Goal: Task Accomplishment & Management: Manage account settings

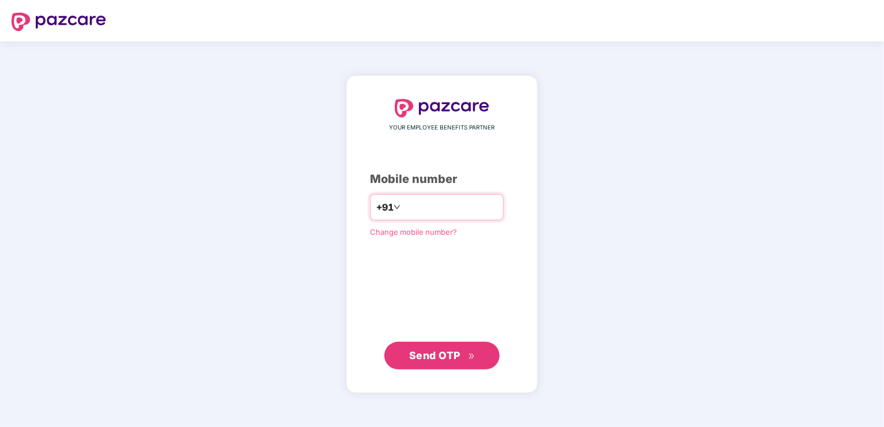
click at [423, 202] on input "number" at bounding box center [450, 207] width 94 height 18
type input "**********"
click at [450, 350] on span "Send OTP" at bounding box center [434, 355] width 51 height 12
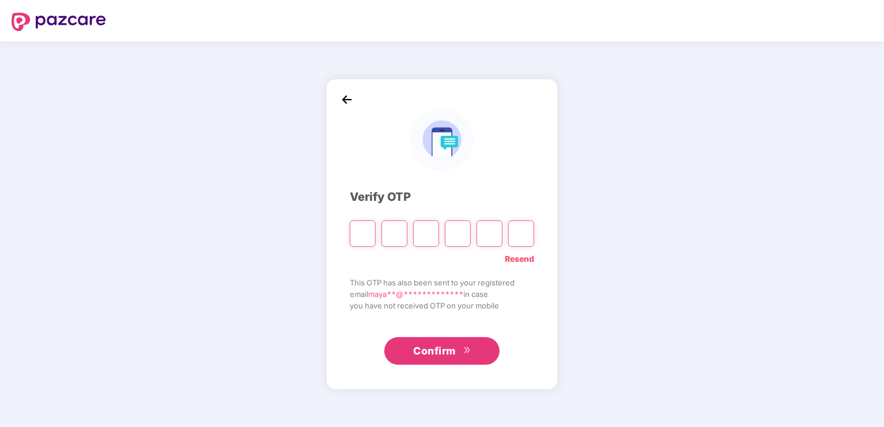
type input "*"
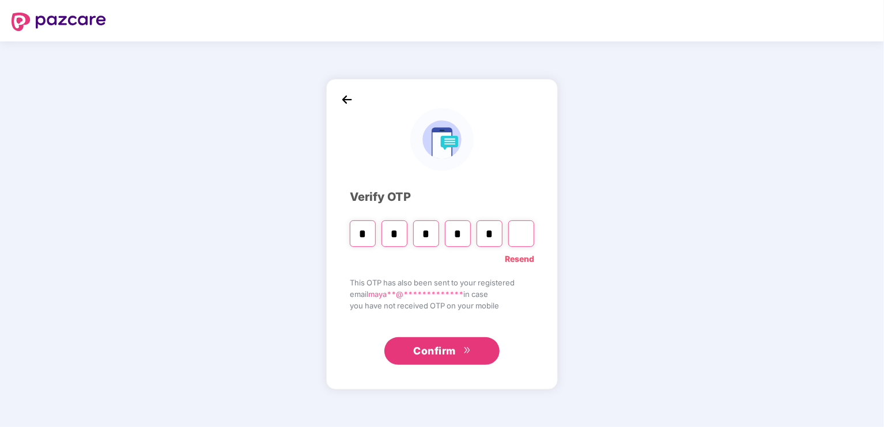
type input "*"
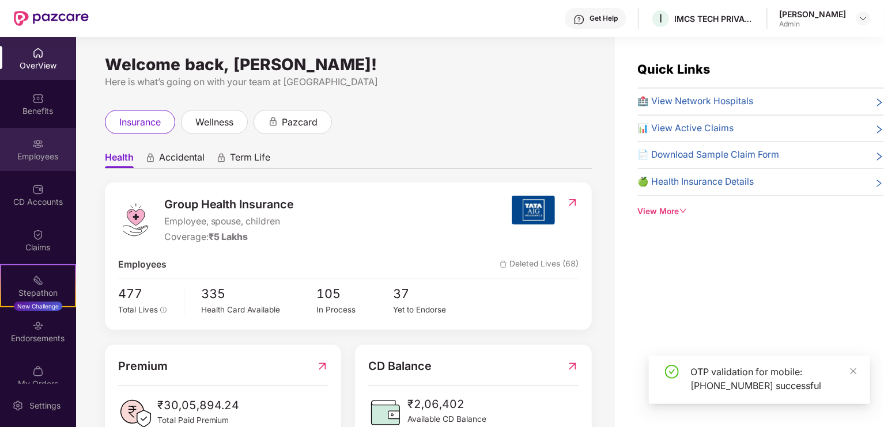
click at [35, 139] on img at bounding box center [38, 144] width 12 height 12
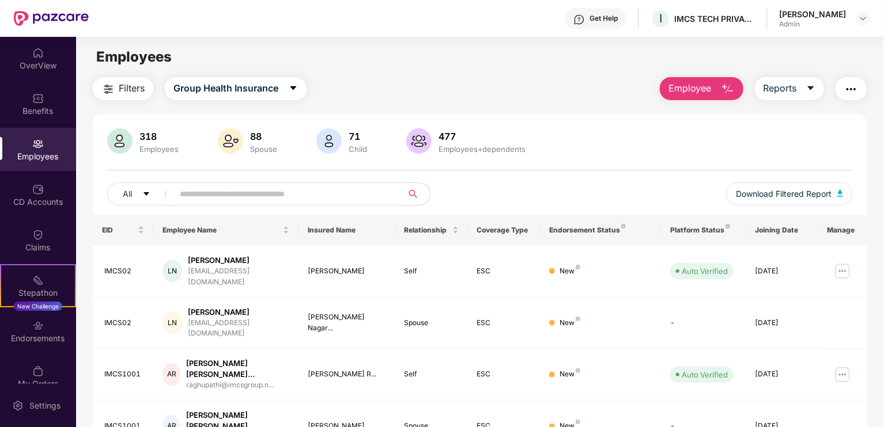
click at [238, 188] on input "text" at bounding box center [283, 193] width 207 height 17
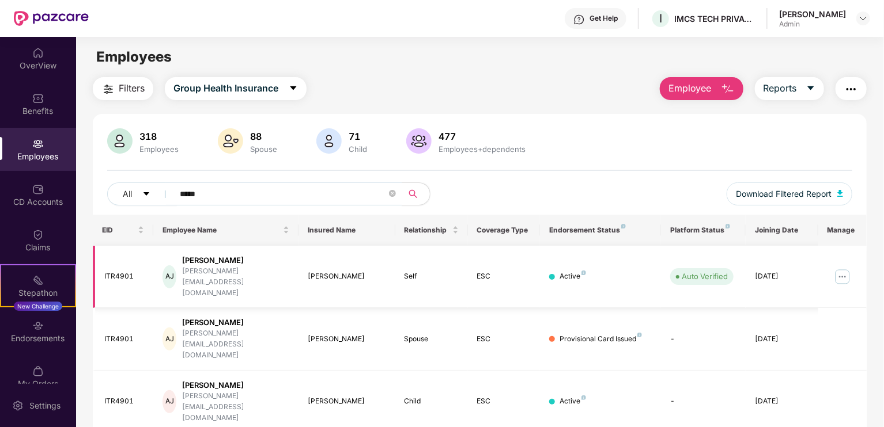
click at [842, 268] on img at bounding box center [842, 277] width 18 height 18
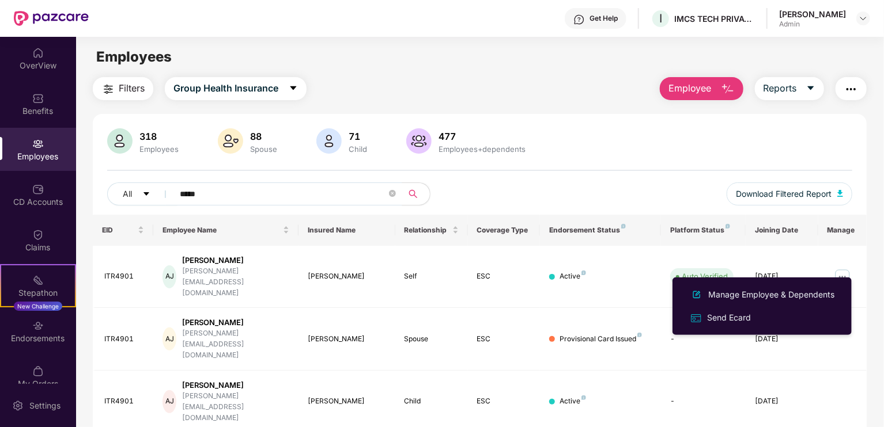
click at [657, 388] on div "EID Employee Name Insured Name Relationship Coverage Type Endorsement Status Pl…" at bounding box center [480, 345] width 774 height 260
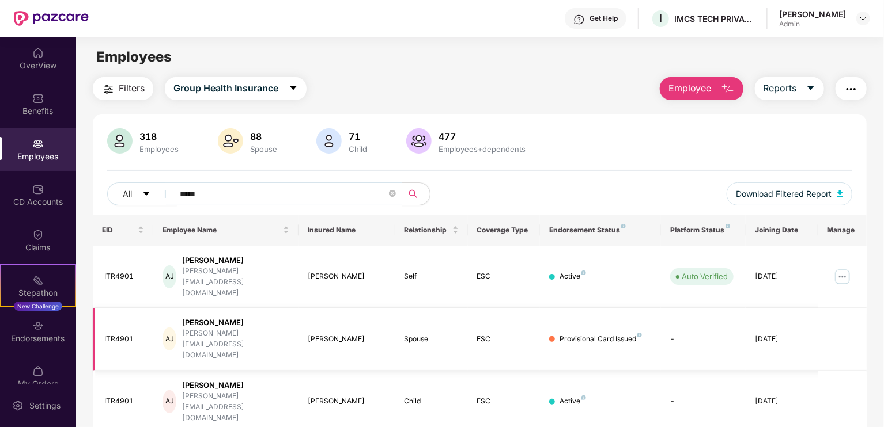
click at [670, 309] on td "-" at bounding box center [703, 339] width 85 height 63
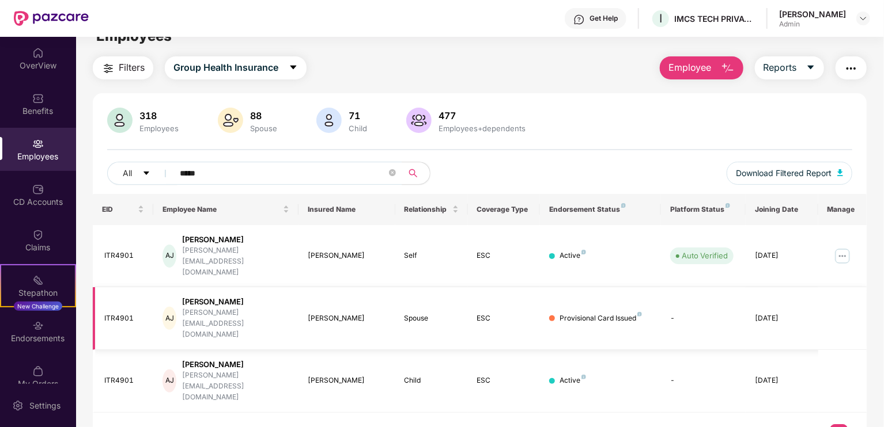
scroll to position [37, 0]
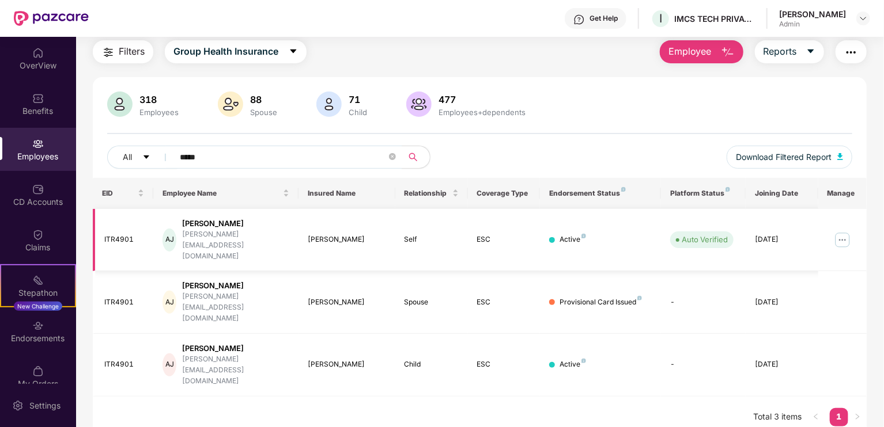
click at [838, 231] on img at bounding box center [842, 240] width 18 height 18
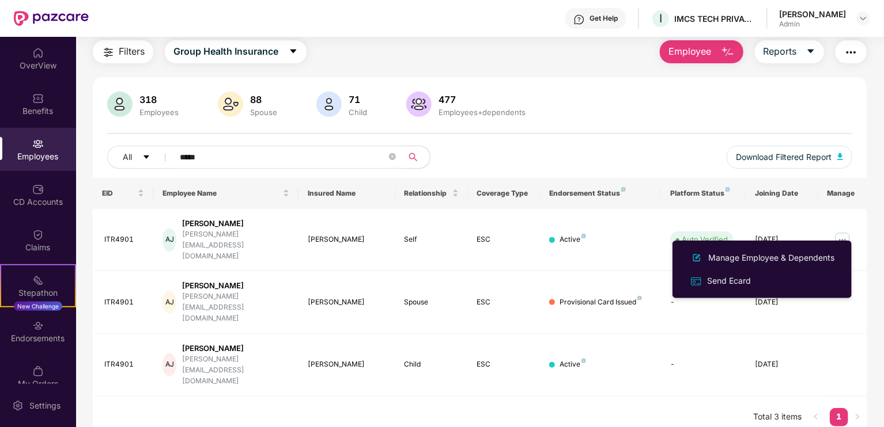
click at [650, 400] on main "Employees Filters Group Health Insurance Employee Reports 318 Employees 88 Spou…" at bounding box center [479, 213] width 807 height 427
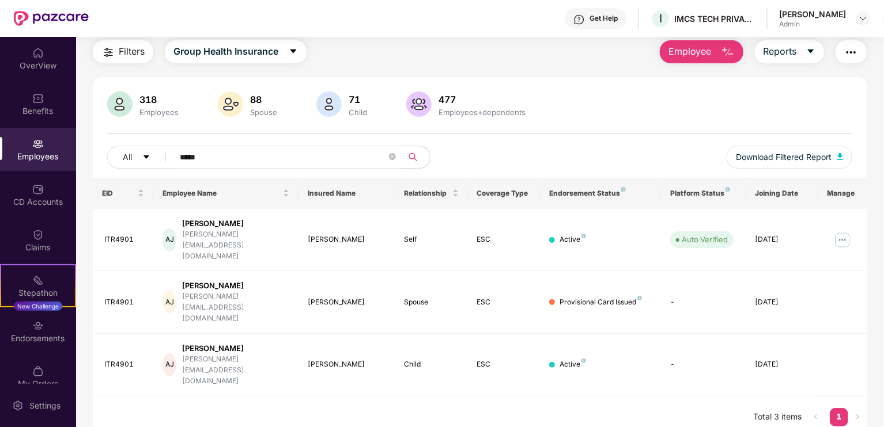
drag, startPoint x: 207, startPoint y: 158, endPoint x: 79, endPoint y: 161, distance: 127.9
click at [79, 161] on div "Filters Group Health Insurance Employee Reports 318 Employees 88 Spouse 71 Chil…" at bounding box center [479, 239] width 807 height 398
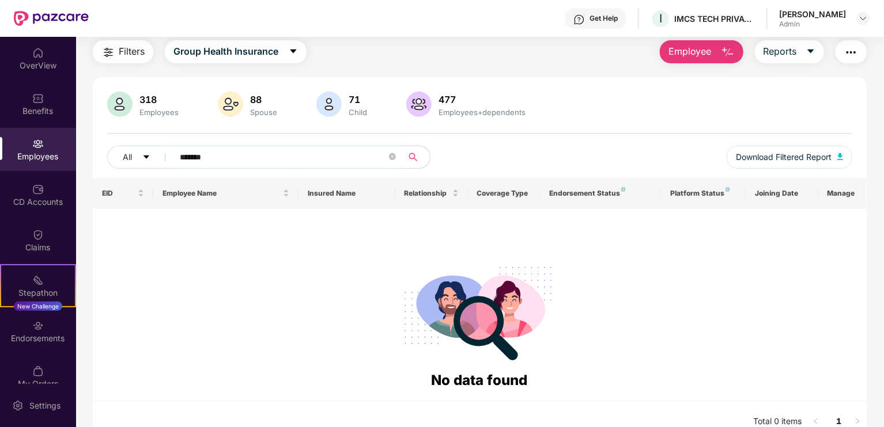
type input "*******"
click at [858, 19] on img at bounding box center [862, 18] width 9 height 9
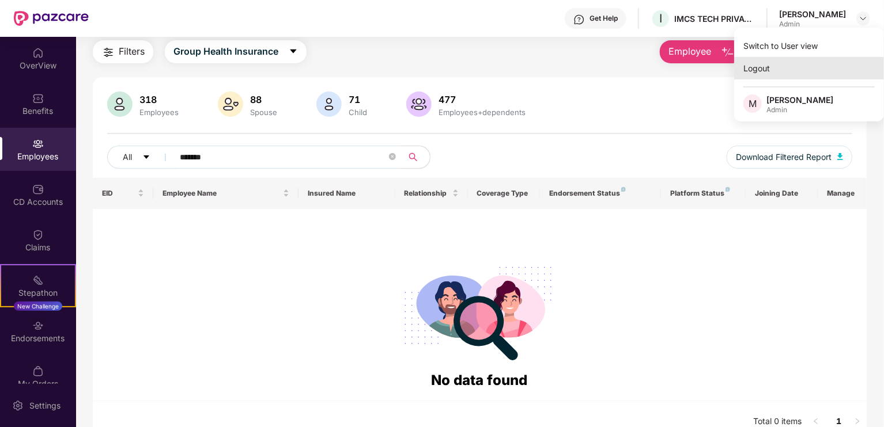
click at [763, 69] on div "Logout" at bounding box center [809, 68] width 150 height 22
